Goal: Find specific page/section: Find specific page/section

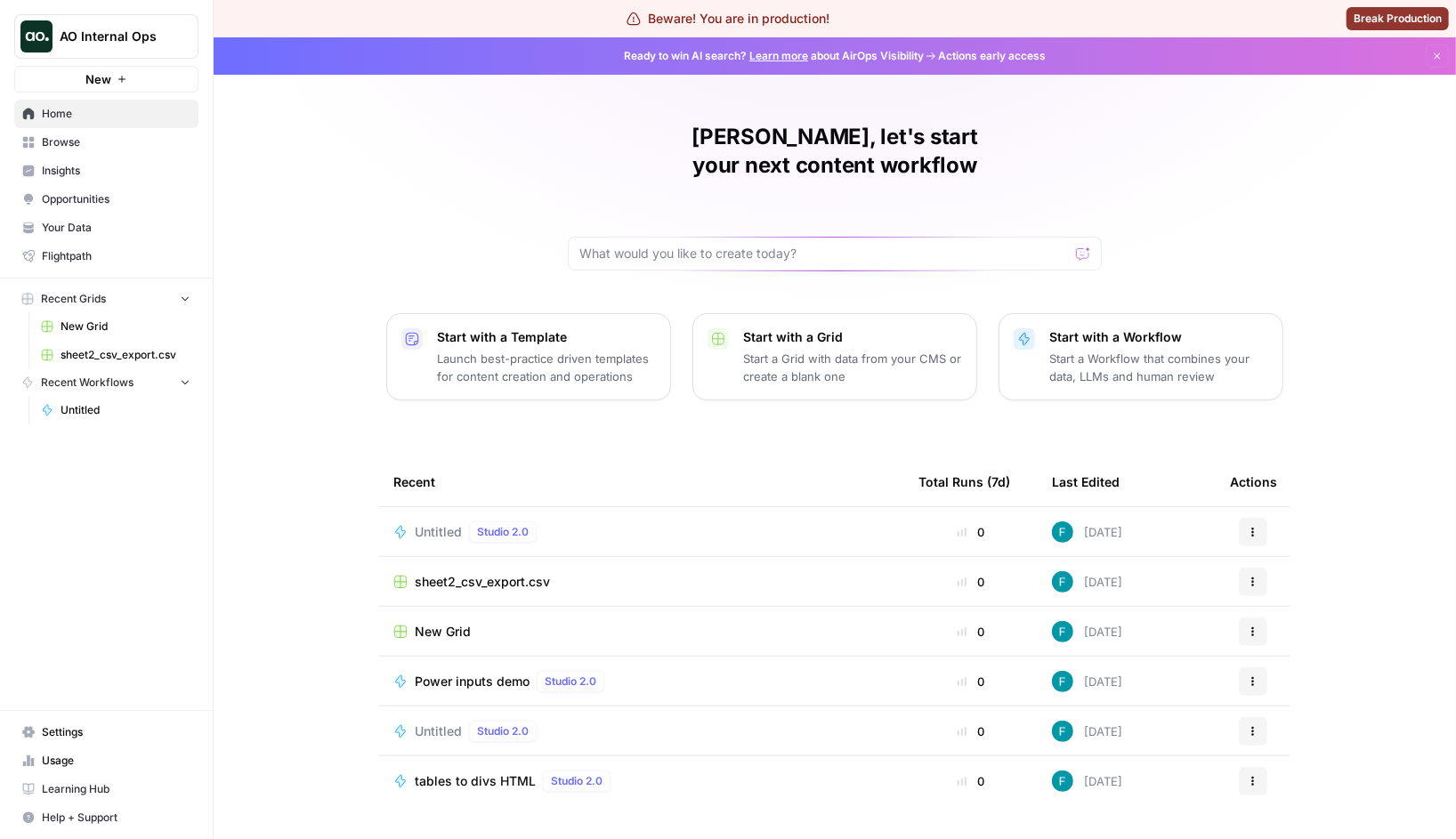
click at [94, 149] on span "Browse" at bounding box center [116, 142] width 149 height 16
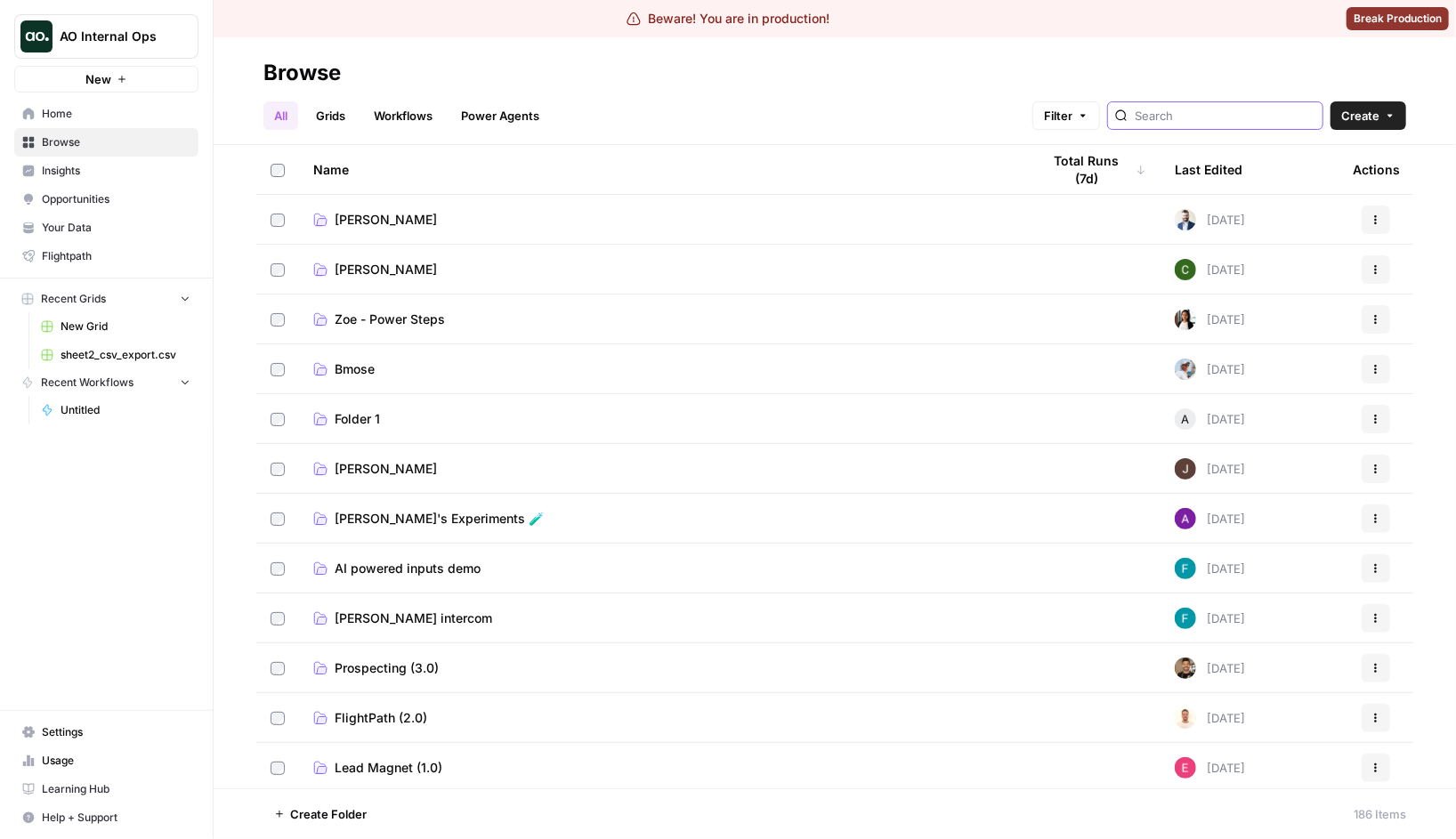
click at [1200, 112] on input "search" at bounding box center [1225, 116] width 180 height 18
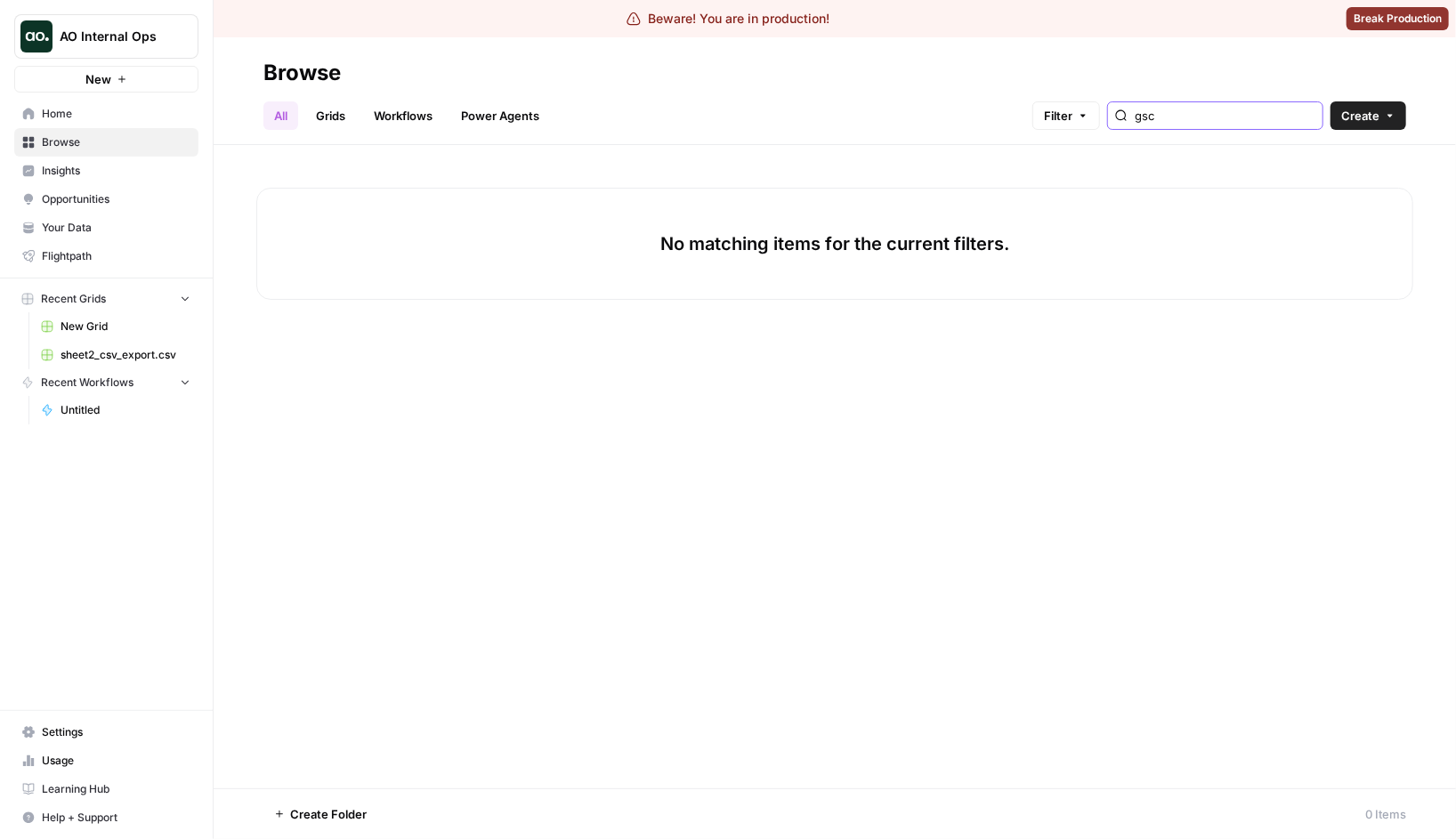
type input "gsc"
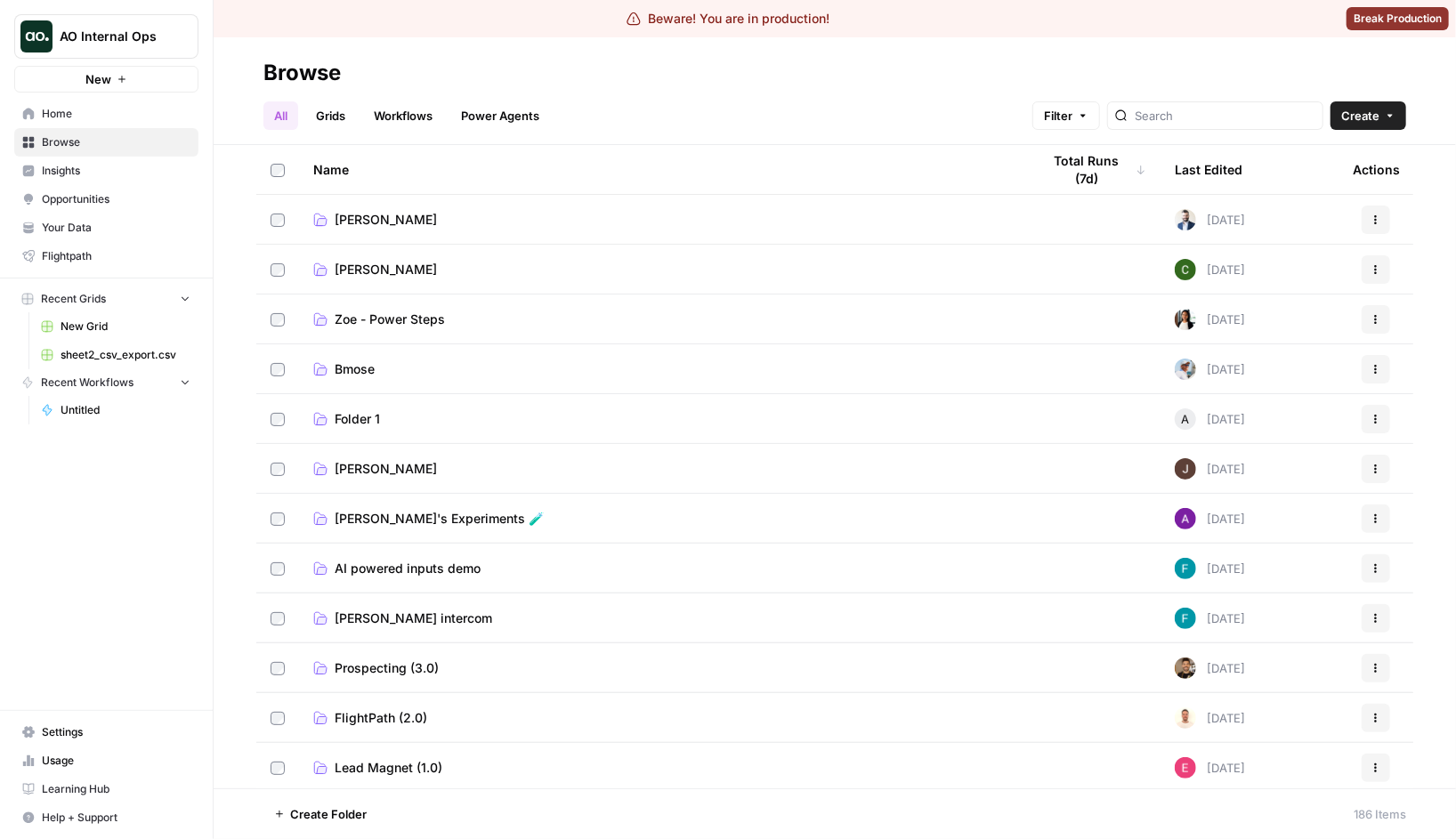
click at [132, 33] on span "AO Internal Ops" at bounding box center [113, 36] width 108 height 18
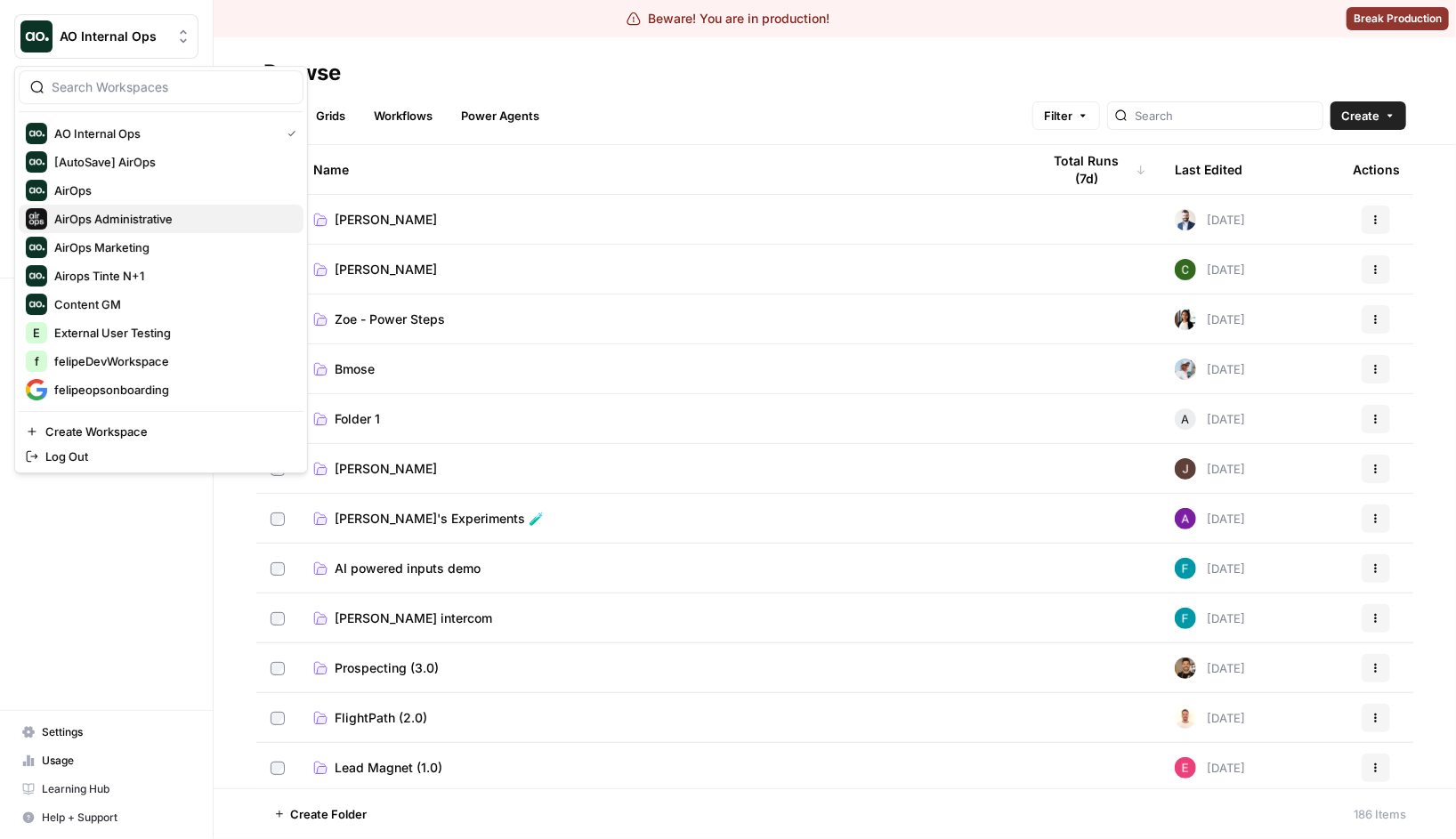
click at [105, 226] on span "AirOps Administrative" at bounding box center [172, 219] width 235 height 18
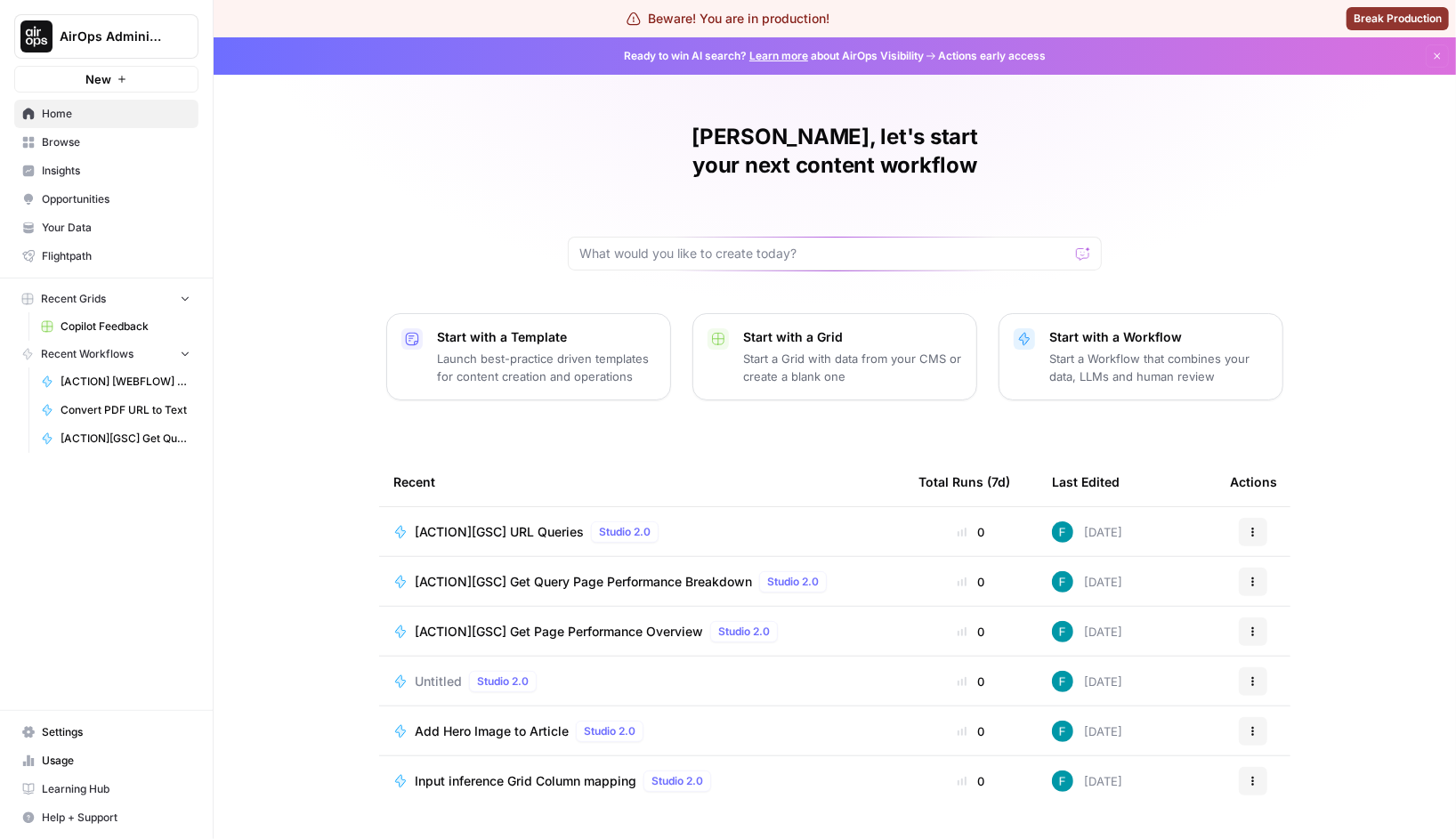
click at [54, 149] on span "Browse" at bounding box center [116, 142] width 149 height 16
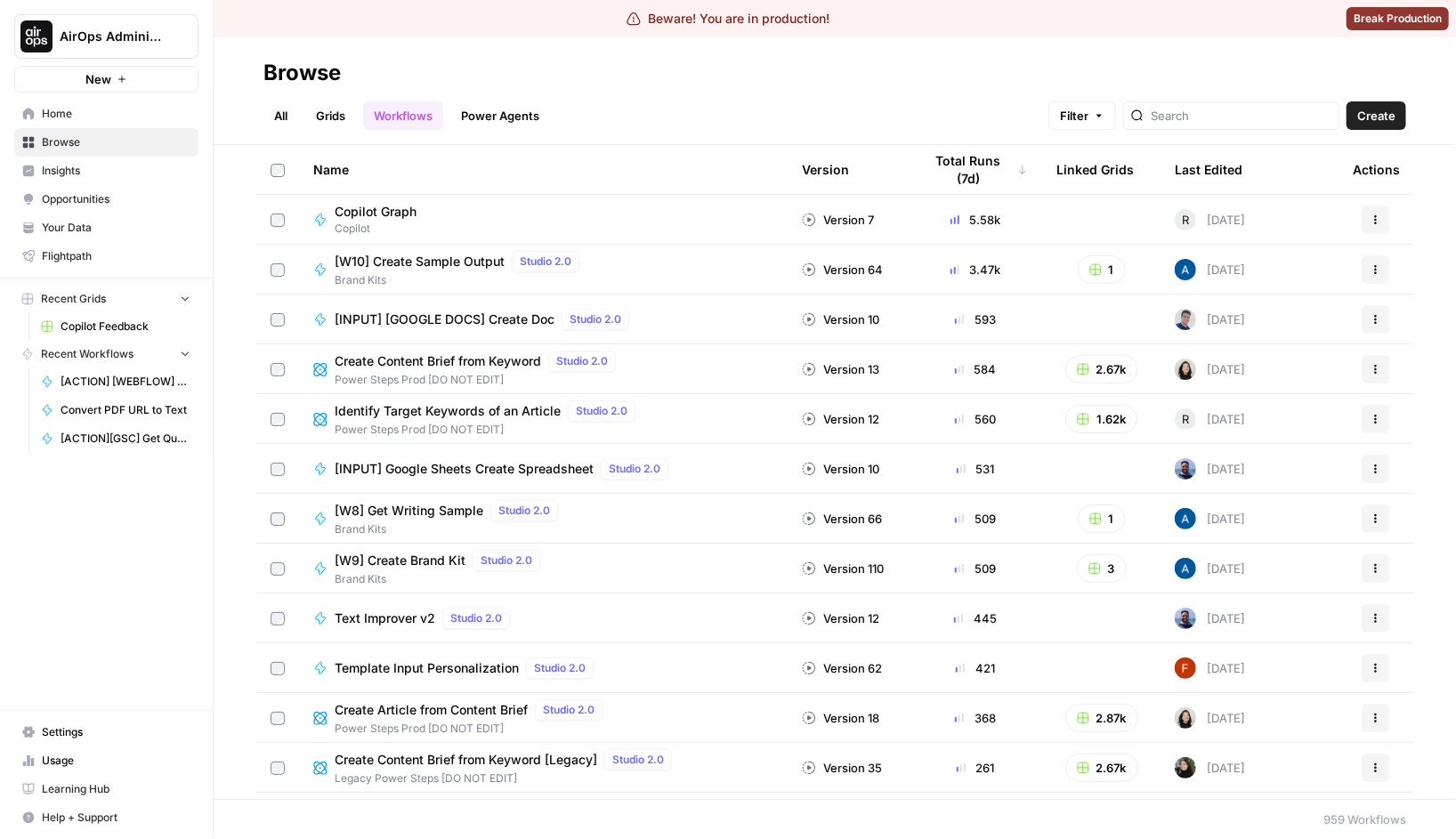
click at [1237, 125] on div at bounding box center [1232, 115] width 216 height 28
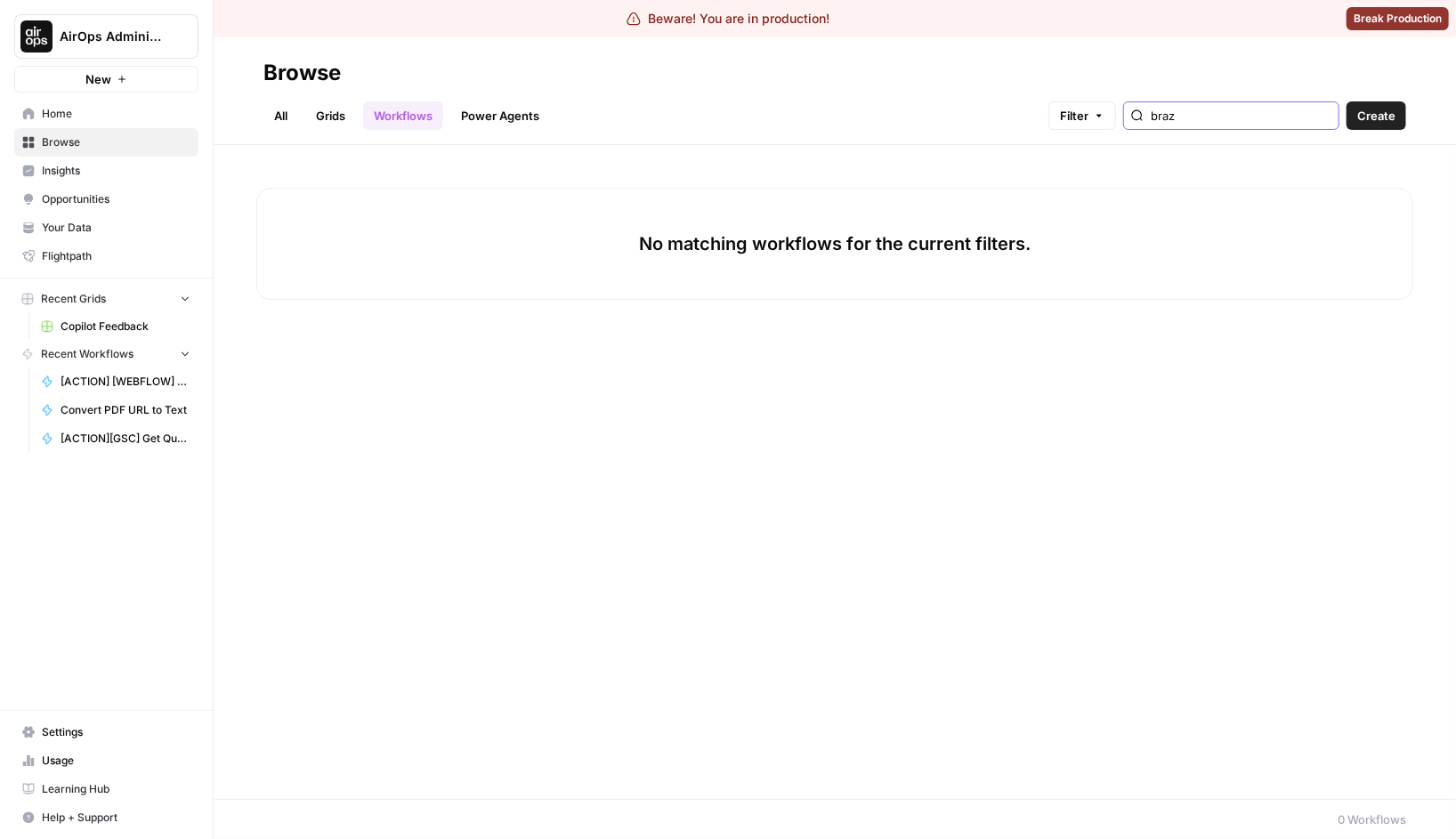
type input "braz"
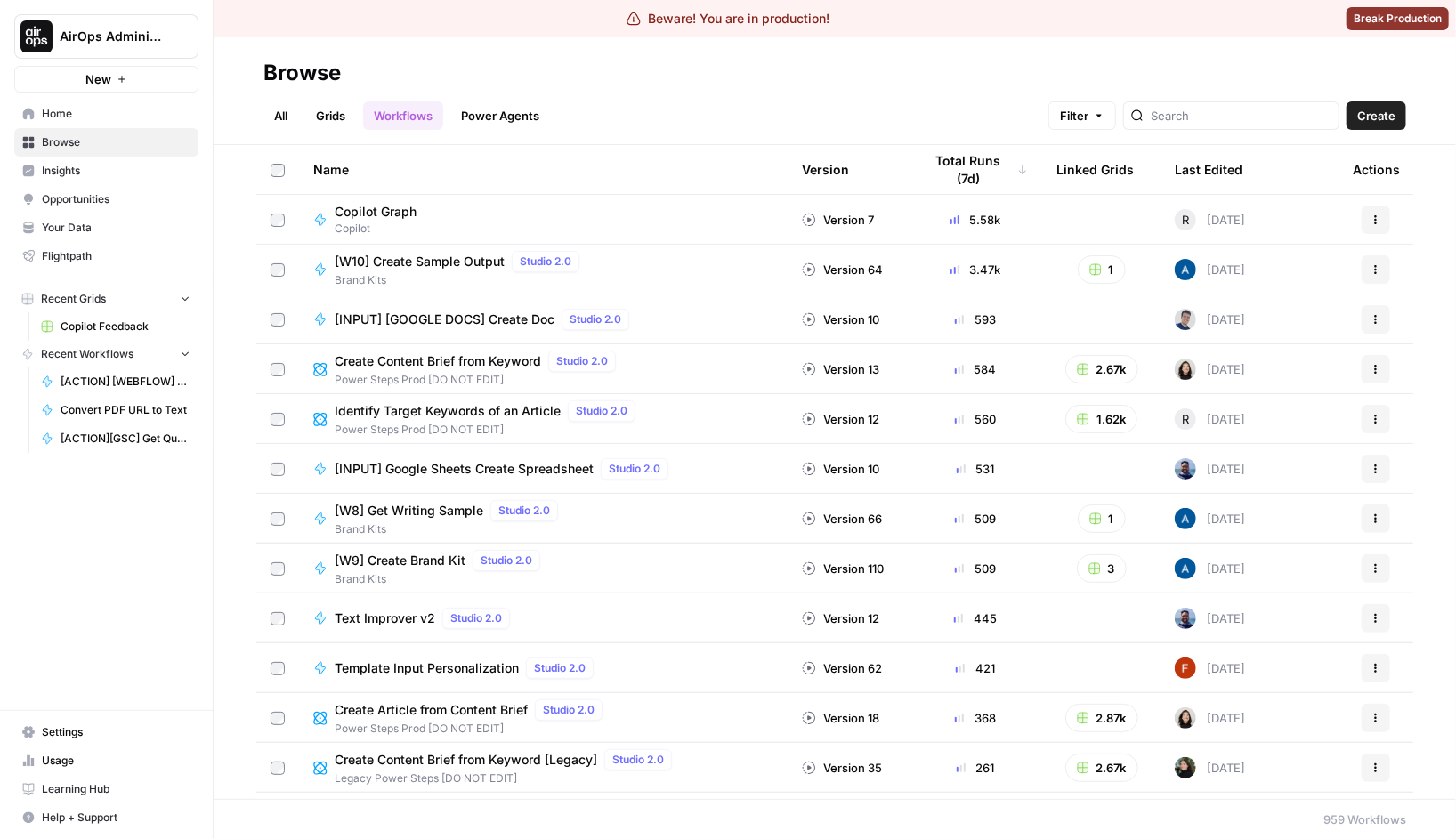
click at [1044, 106] on div "All Grids Workflows Power Agents Filter Create" at bounding box center [834, 109] width 1143 height 43
click at [1277, 125] on div at bounding box center [1232, 115] width 216 height 28
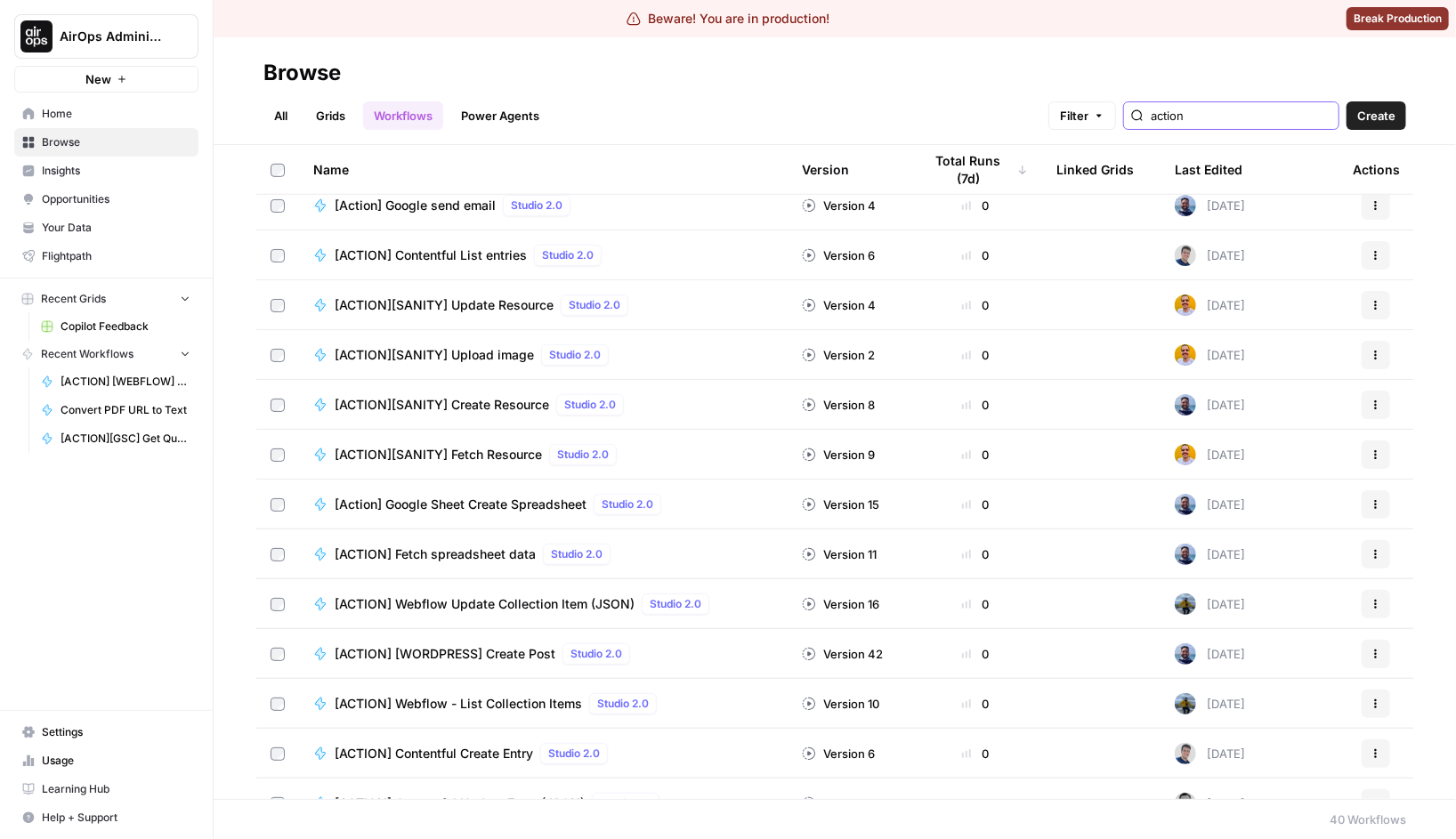
scroll to position [615, 0]
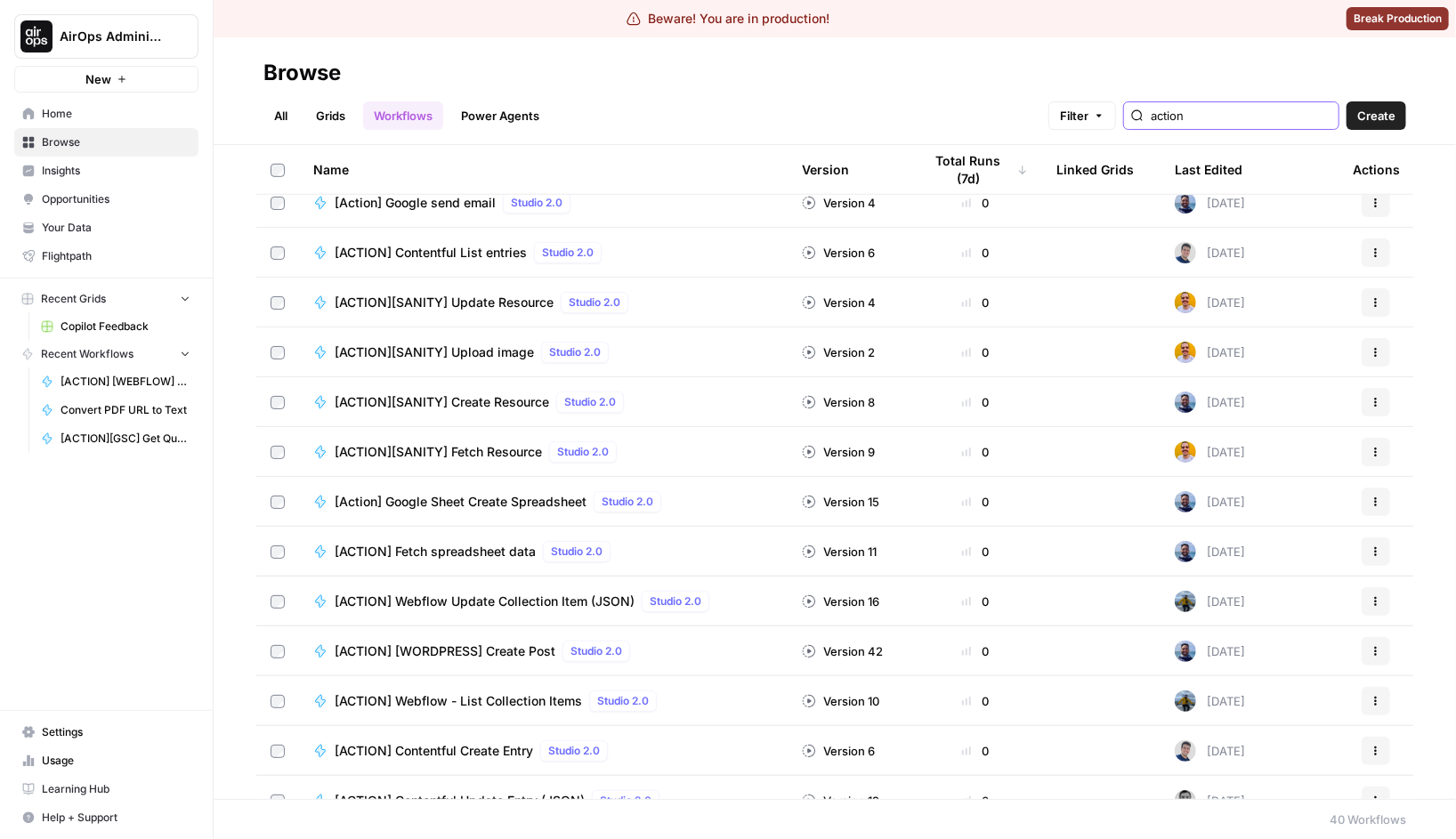
type input "action"
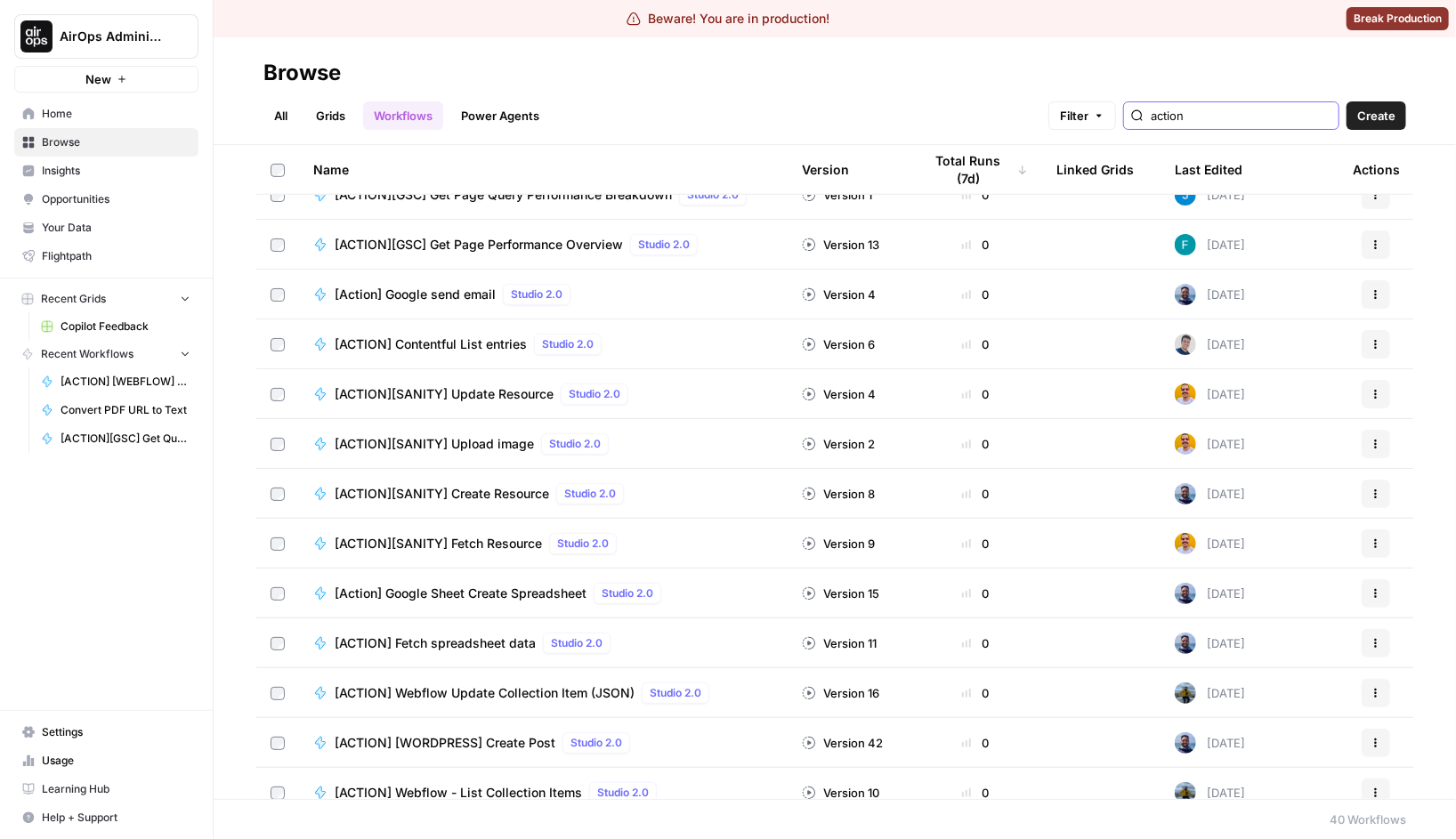
scroll to position [0, 0]
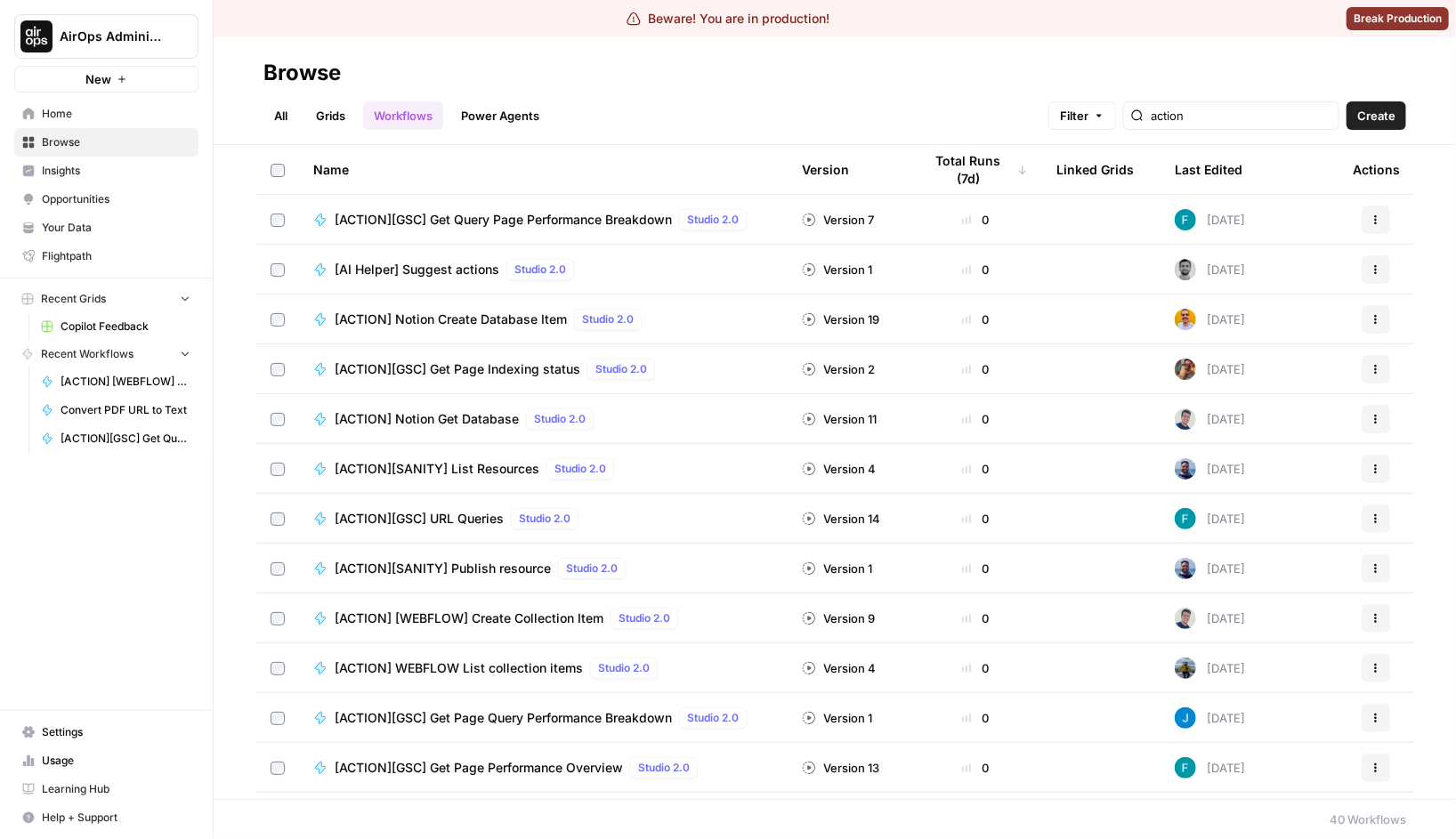
click at [1201, 173] on div "Last Edited" at bounding box center [1208, 170] width 67 height 49
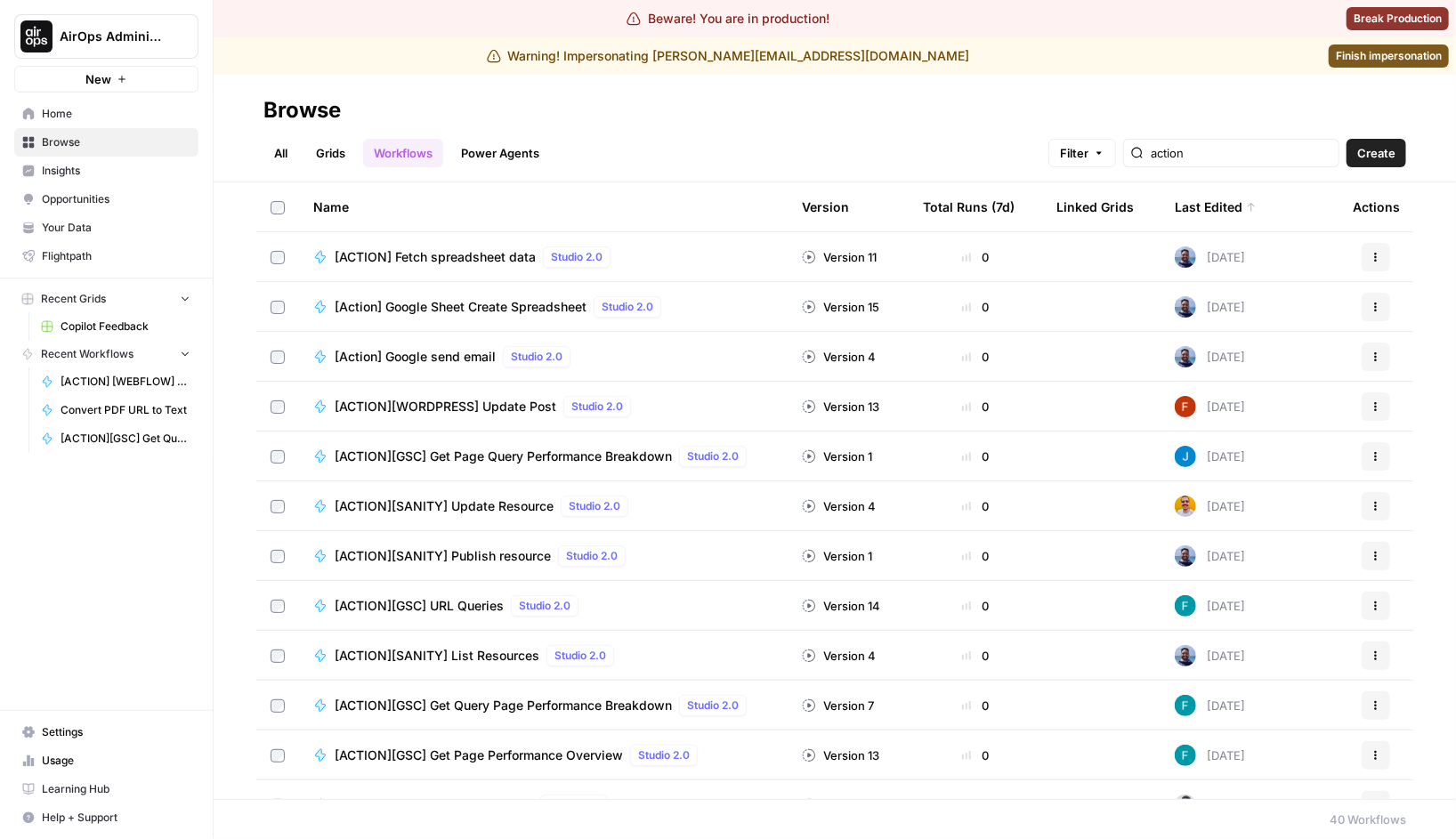
click at [1240, 211] on div "Last Edited" at bounding box center [1216, 207] width 82 height 49
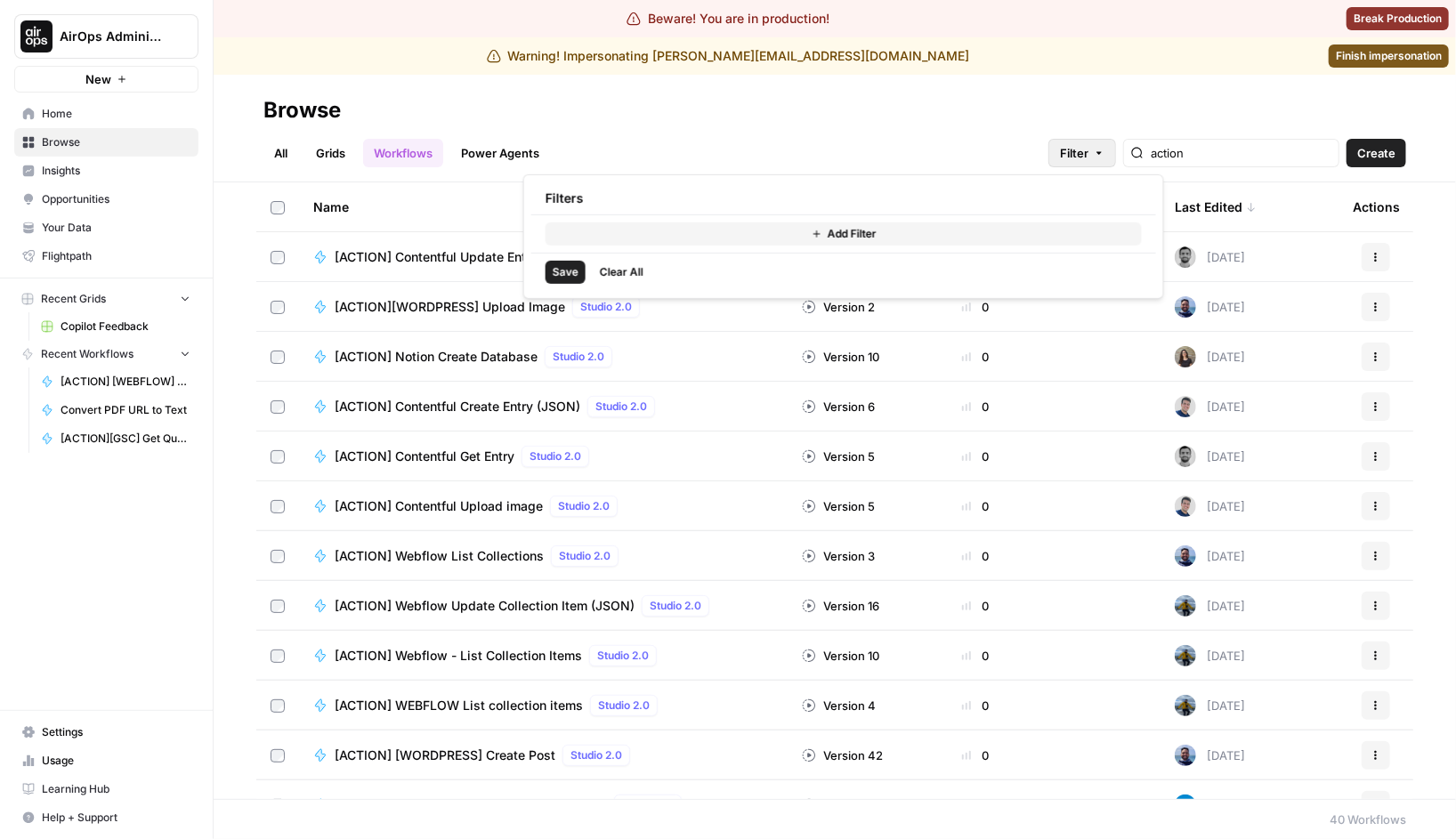
click at [1116, 145] on button "Filter" at bounding box center [1082, 152] width 67 height 28
click at [834, 236] on span "Add Filter" at bounding box center [852, 234] width 49 height 16
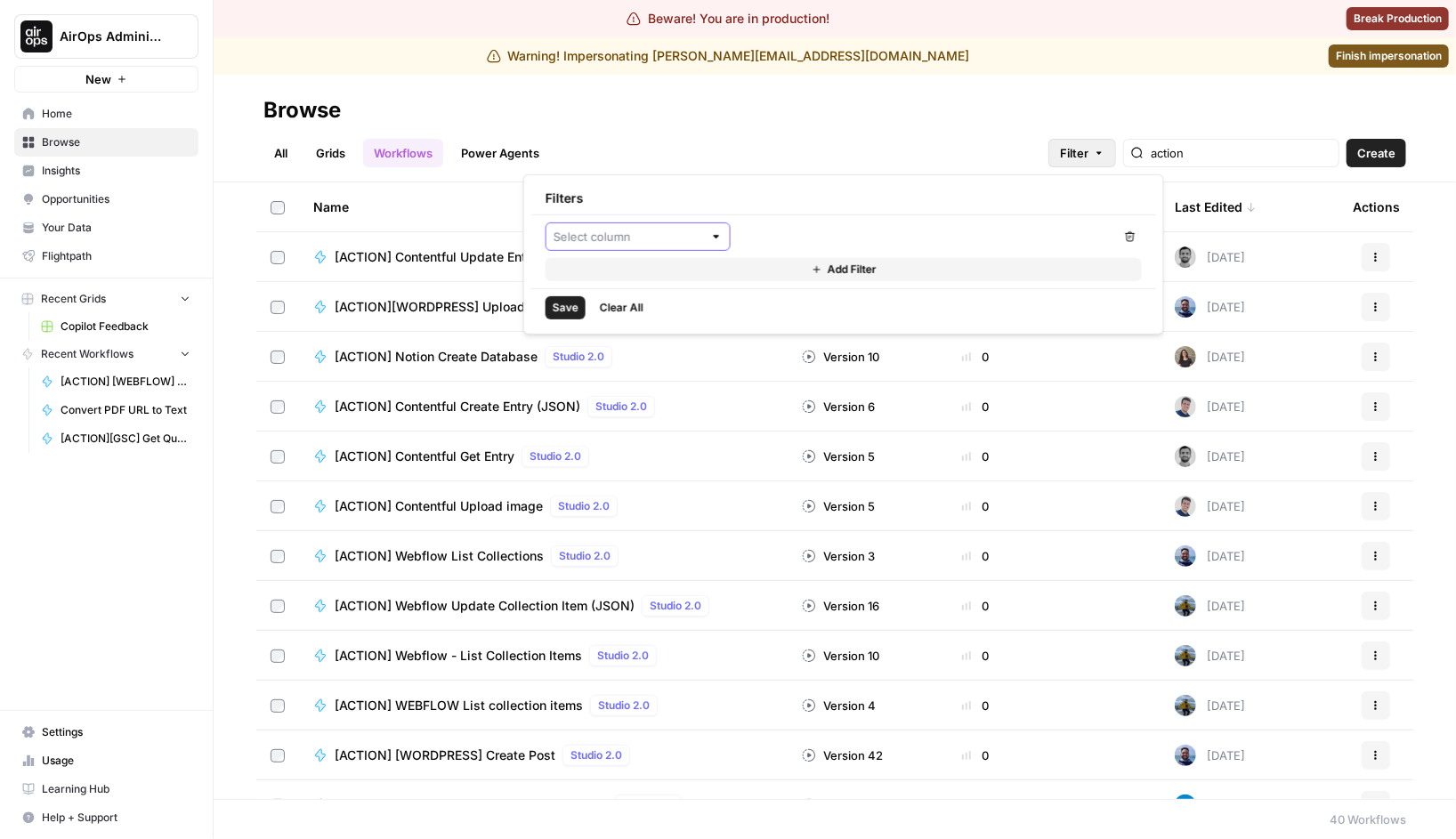
click at [657, 239] on input "text" at bounding box center [628, 237] width 149 height 18
click at [653, 373] on span "Last Edited By" at bounding box center [645, 378] width 129 height 18
type input "Last Edited By"
click at [789, 232] on input "text" at bounding box center [916, 237] width 342 height 18
click at [810, 289] on div "[PERSON_NAME]" at bounding box center [927, 281] width 347 height 21
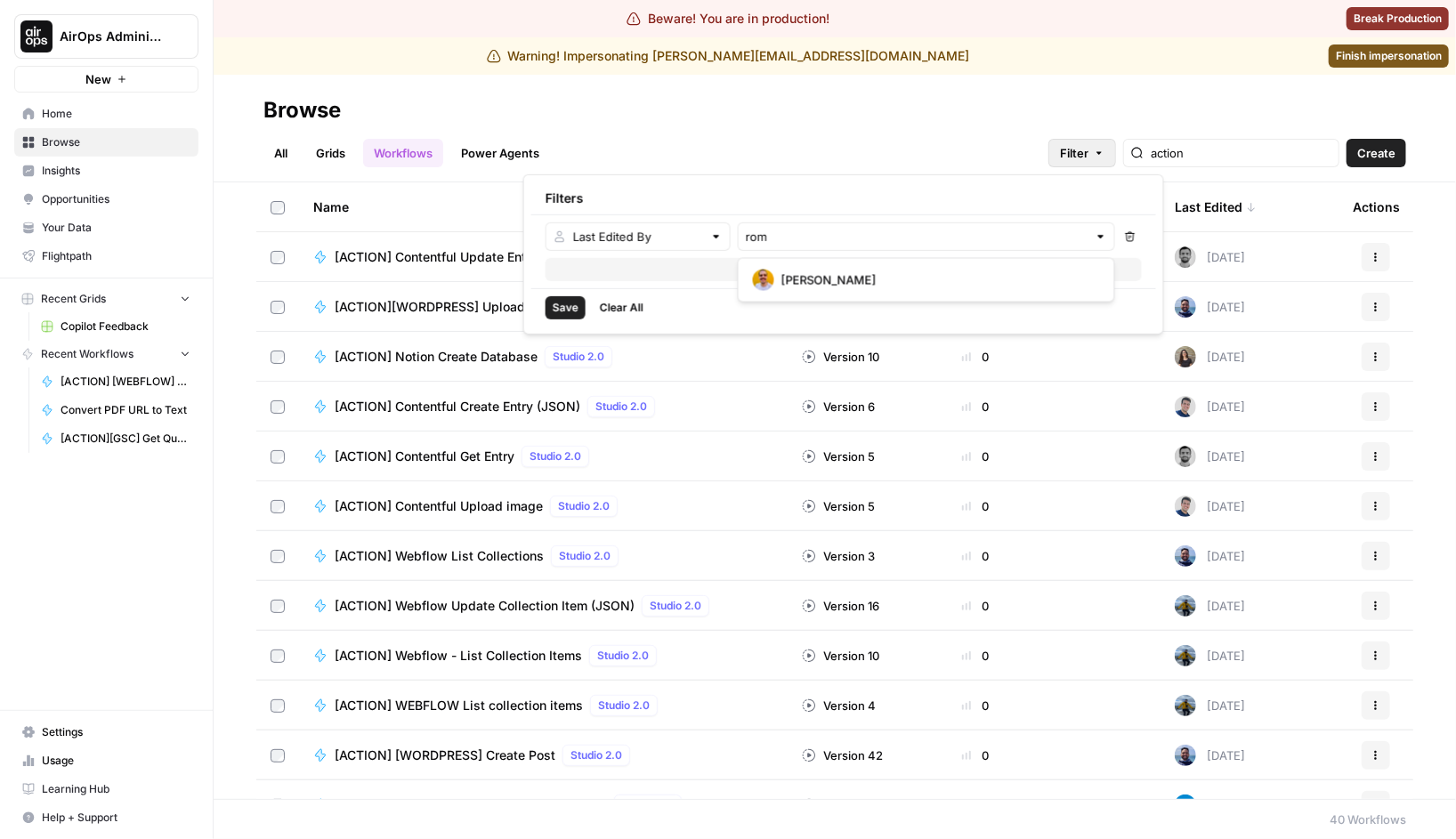
type input "[PERSON_NAME]"
click at [572, 316] on span "Save" at bounding box center [565, 311] width 25 height 16
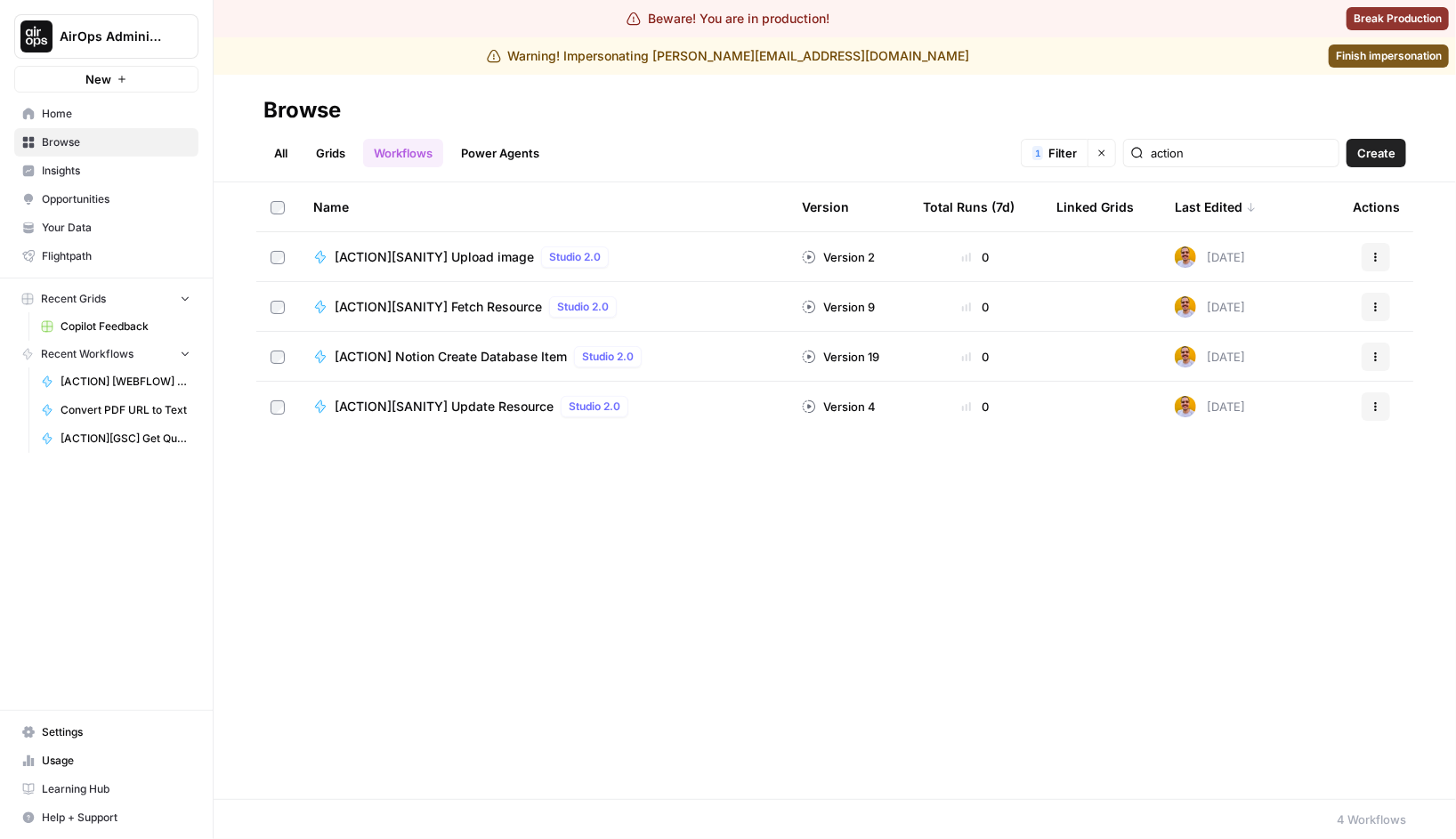
click at [154, 24] on button "AirOps Administrative" at bounding box center [106, 37] width 184 height 45
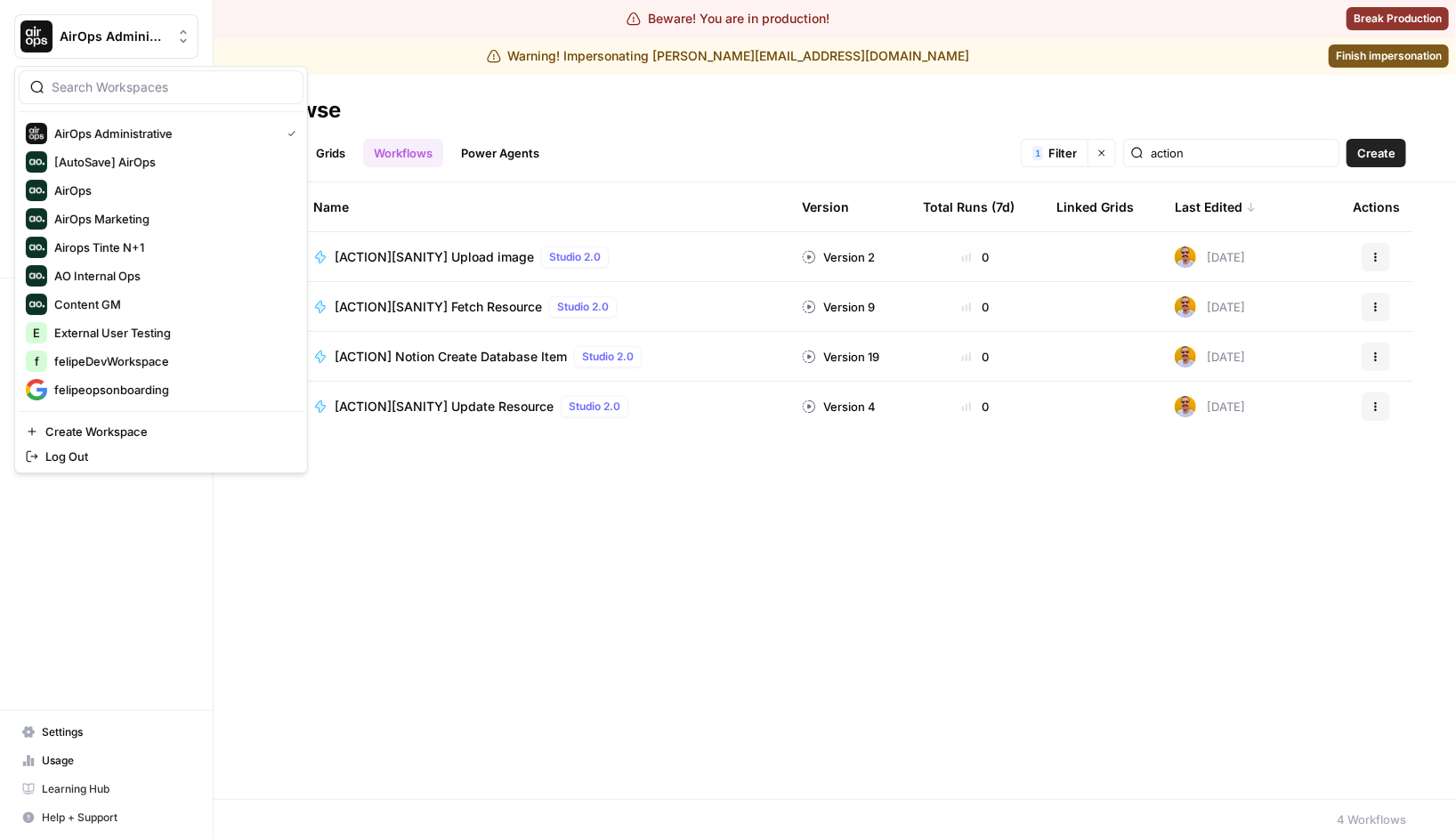
click at [138, 282] on span "AO Internal Ops" at bounding box center [172, 276] width 235 height 18
